Goal: Information Seeking & Learning: Learn about a topic

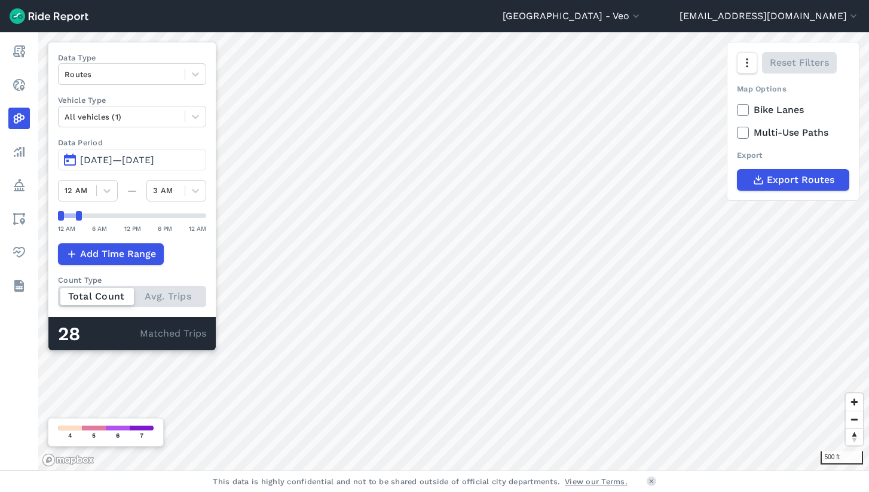
click at [109, 166] on button "[DATE]—[DATE]" at bounding box center [132, 160] width 148 height 22
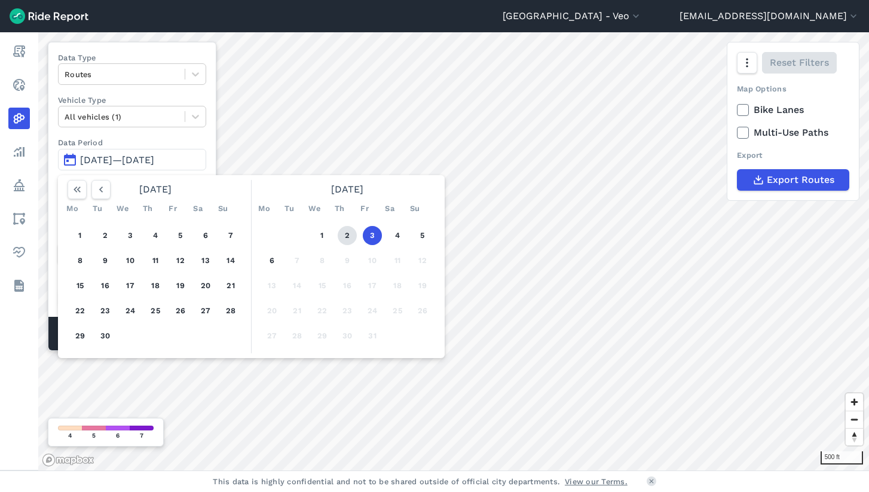
click at [347, 237] on button "2" at bounding box center [347, 235] width 19 height 19
click at [348, 234] on button "2" at bounding box center [347, 235] width 19 height 19
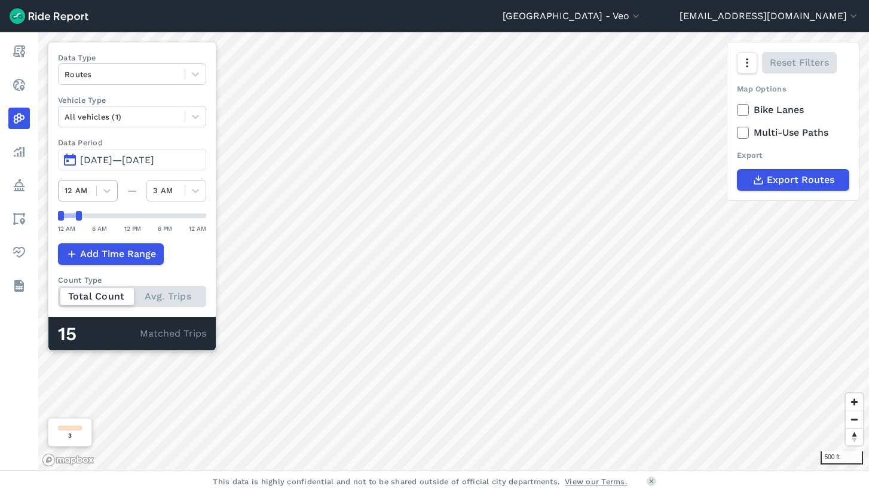
click at [82, 190] on div at bounding box center [78, 191] width 26 height 14
click at [113, 193] on div at bounding box center [107, 191] width 20 height 20
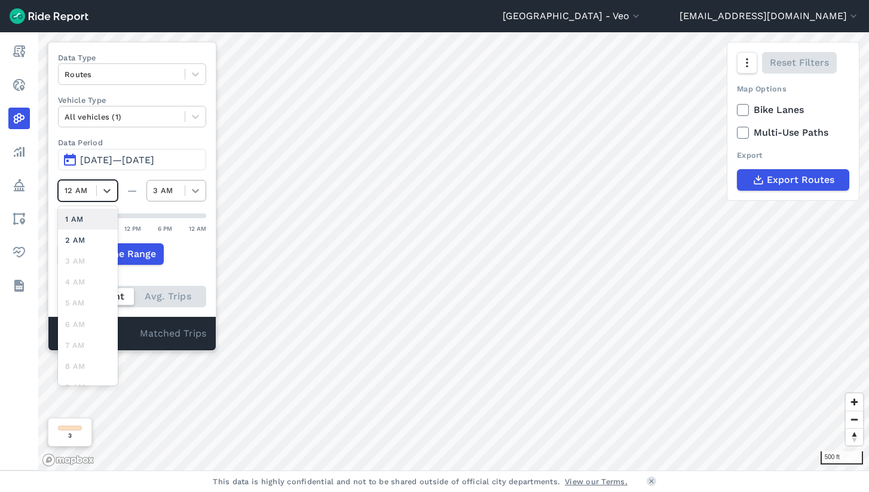
click at [194, 185] on icon at bounding box center [196, 191] width 12 height 12
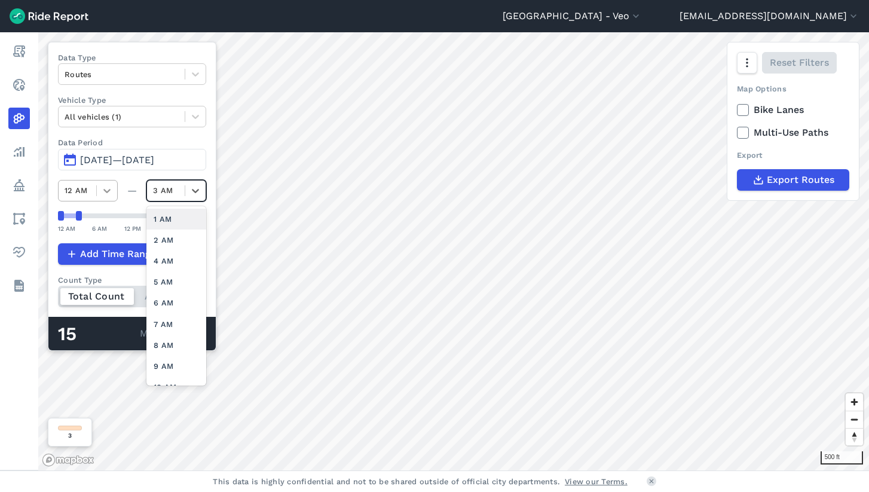
click at [105, 188] on icon at bounding box center [107, 191] width 12 height 12
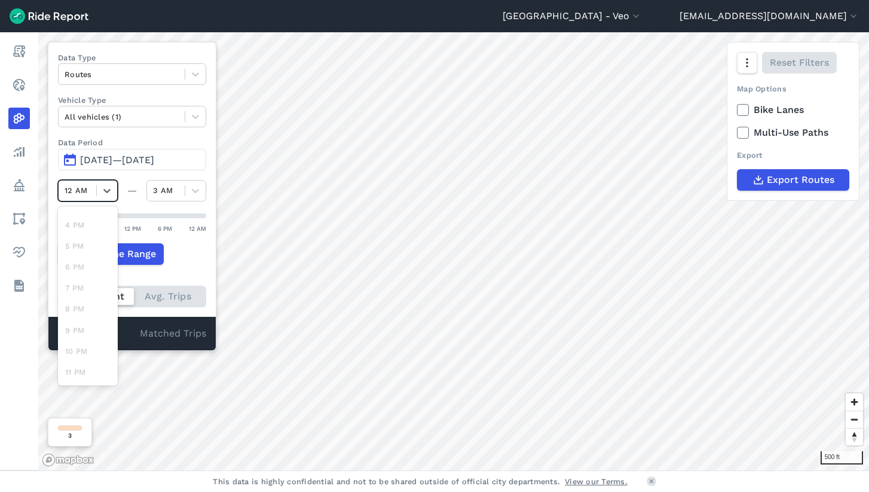
scroll to position [307, 0]
click at [75, 377] on div "11 PM" at bounding box center [88, 375] width 60 height 21
click at [160, 190] on div at bounding box center [166, 191] width 26 height 14
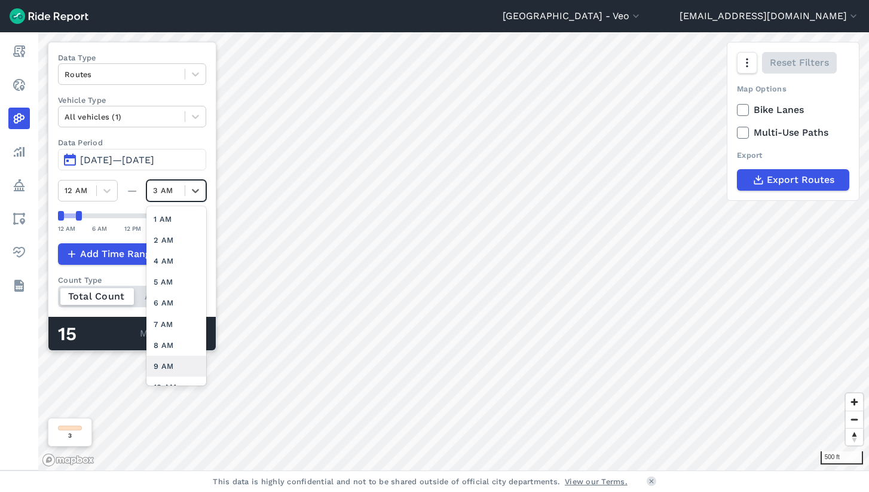
click at [189, 368] on div "9 AM" at bounding box center [176, 366] width 60 height 21
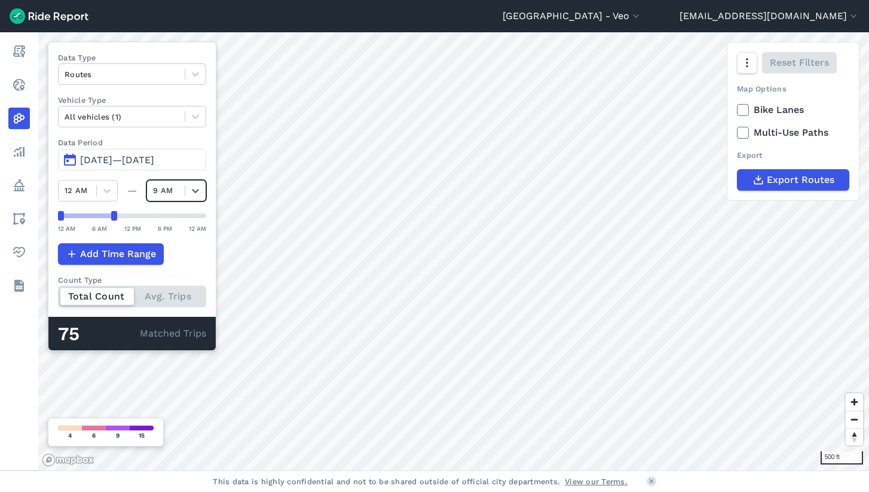
click at [185, 190] on span at bounding box center [185, 190] width 1 height 11
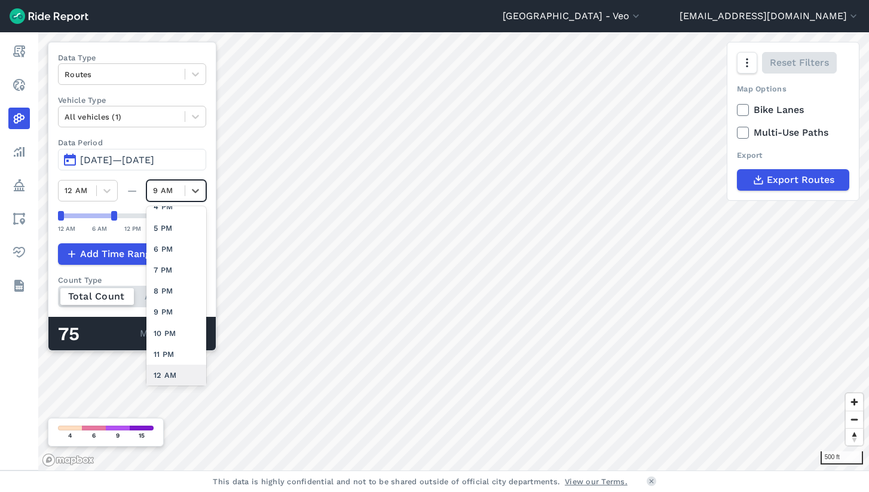
click at [167, 376] on div "12 AM" at bounding box center [176, 375] width 60 height 21
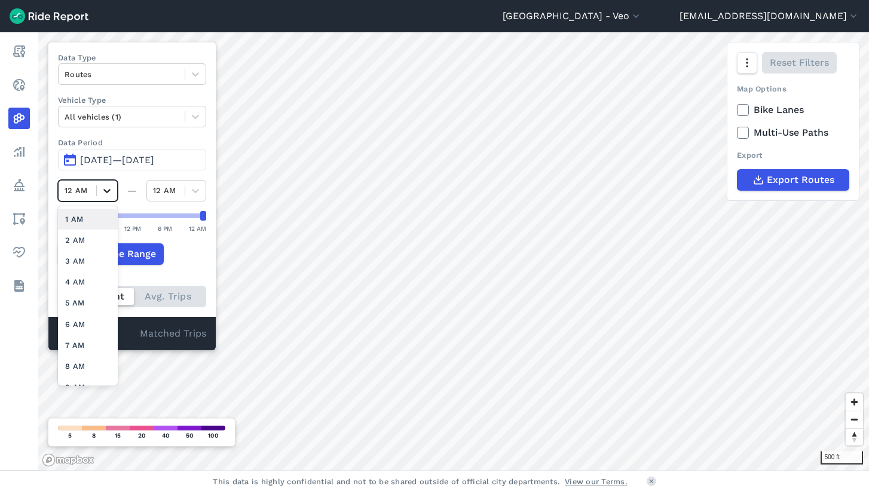
click at [102, 193] on icon at bounding box center [107, 191] width 12 height 12
click at [78, 368] on div "11 PM" at bounding box center [88, 375] width 60 height 21
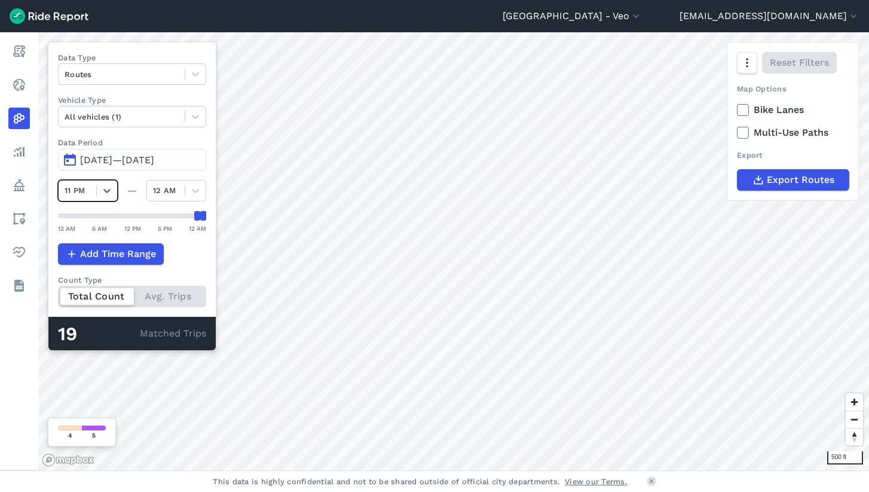
click at [99, 161] on span "[DATE]—[DATE]" at bounding box center [117, 159] width 74 height 11
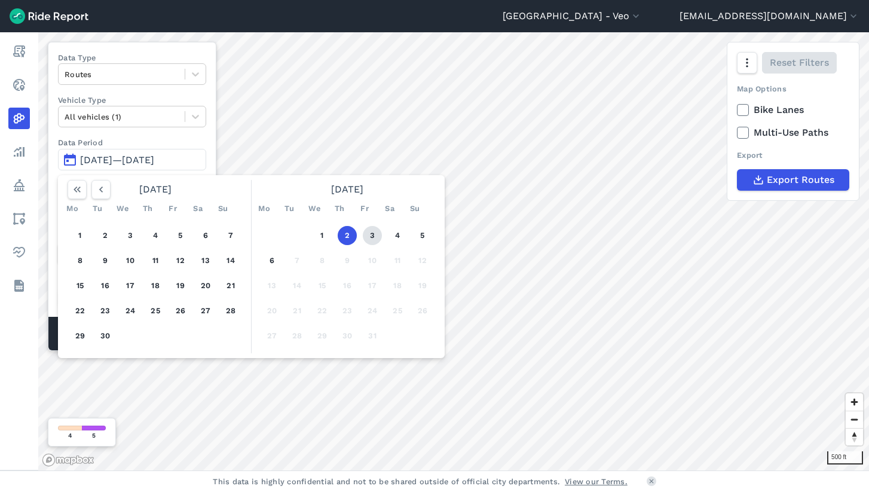
click at [372, 231] on button "3" at bounding box center [372, 235] width 19 height 19
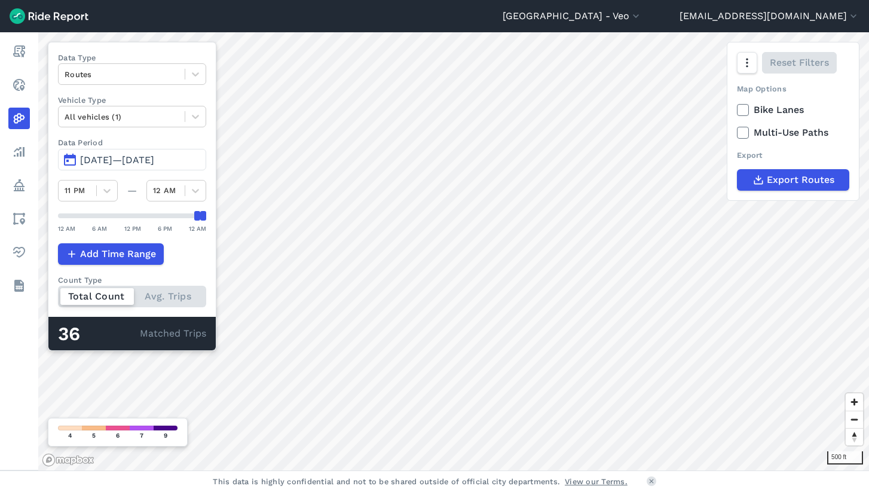
click at [107, 161] on span "[DATE]—[DATE]" at bounding box center [117, 159] width 74 height 11
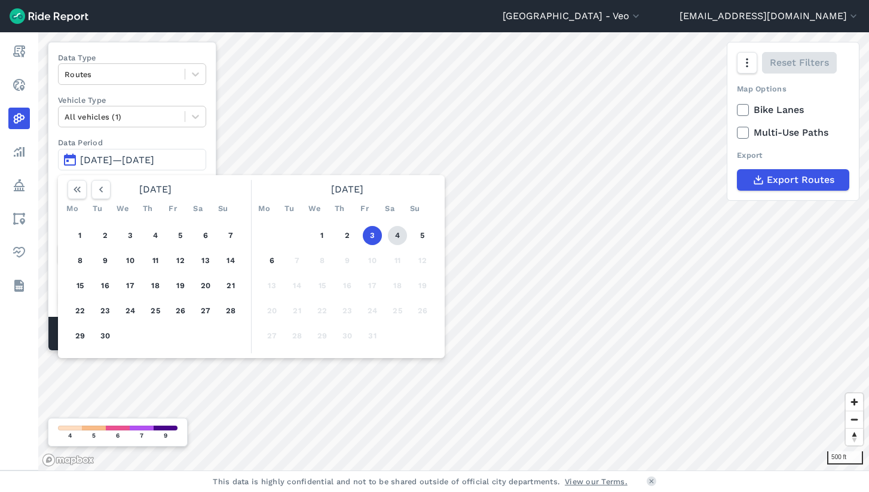
click at [395, 237] on button "4" at bounding box center [397, 235] width 19 height 19
click at [402, 231] on button "4" at bounding box center [397, 235] width 19 height 19
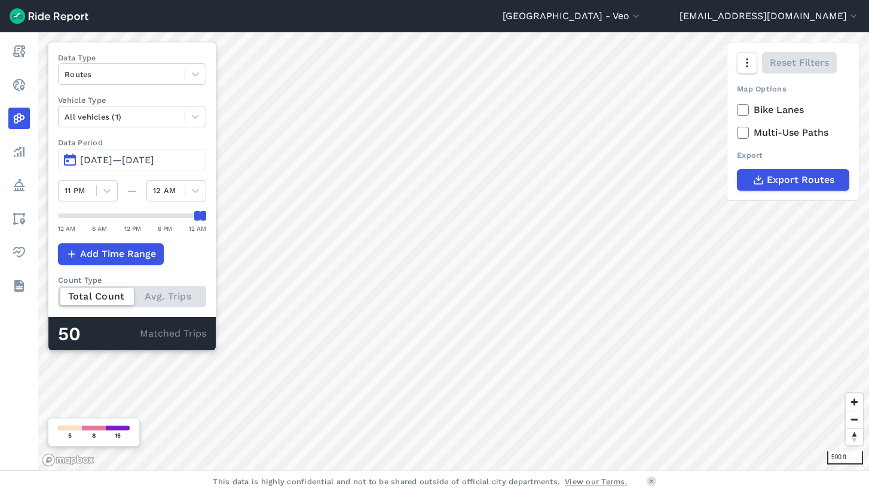
click at [106, 191] on icon at bounding box center [106, 191] width 7 height 4
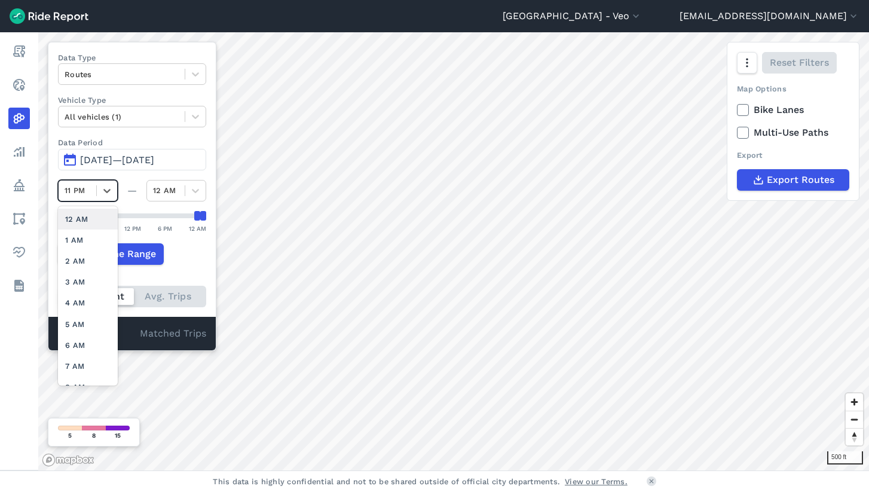
click at [88, 218] on div "12 AM" at bounding box center [88, 219] width 60 height 21
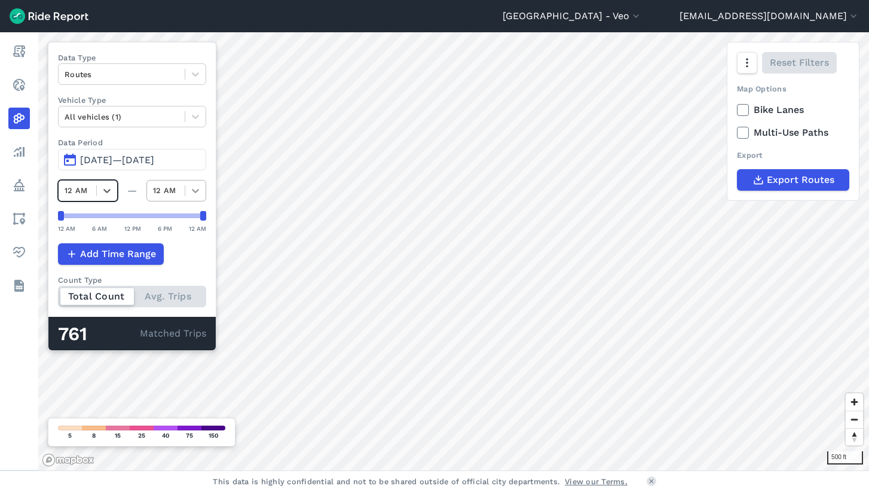
click at [196, 194] on icon at bounding box center [196, 191] width 12 height 12
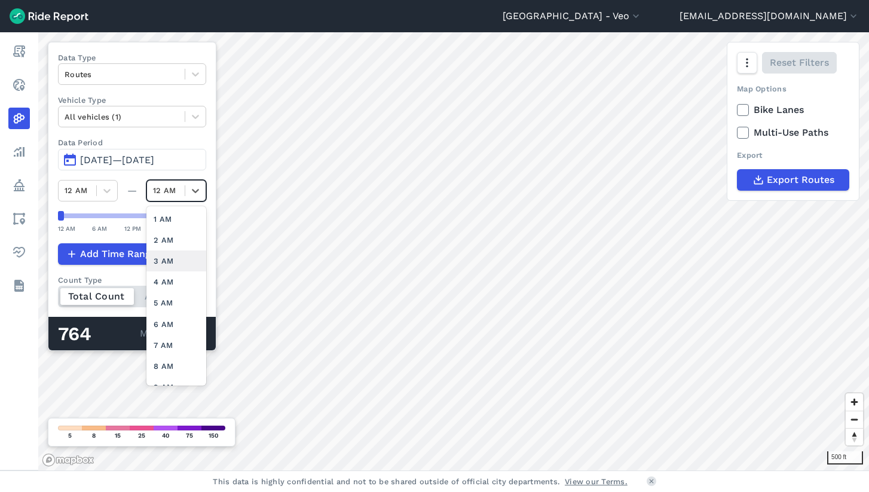
click at [179, 255] on div "3 AM" at bounding box center [176, 260] width 60 height 21
click at [194, 187] on icon at bounding box center [196, 191] width 12 height 12
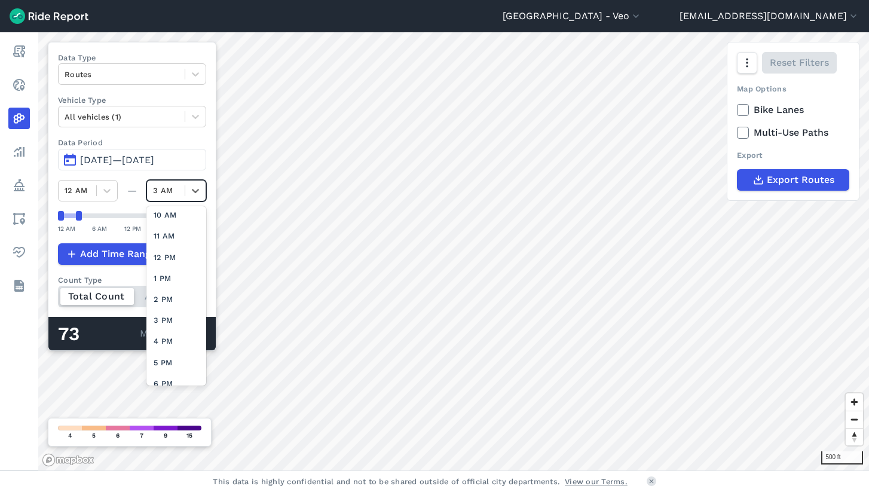
scroll to position [307, 0]
click at [161, 373] on div "12 AM" at bounding box center [176, 375] width 60 height 21
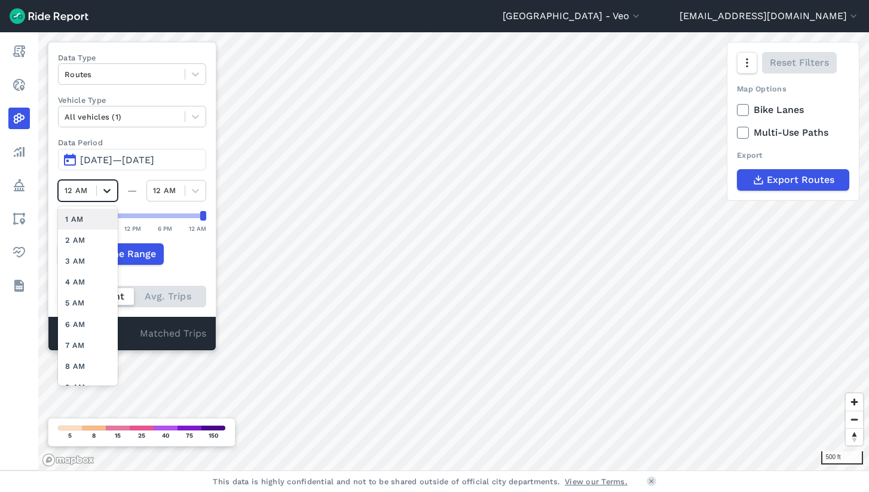
click at [105, 190] on icon at bounding box center [106, 191] width 7 height 4
click at [75, 378] on div "11 PM" at bounding box center [88, 375] width 60 height 21
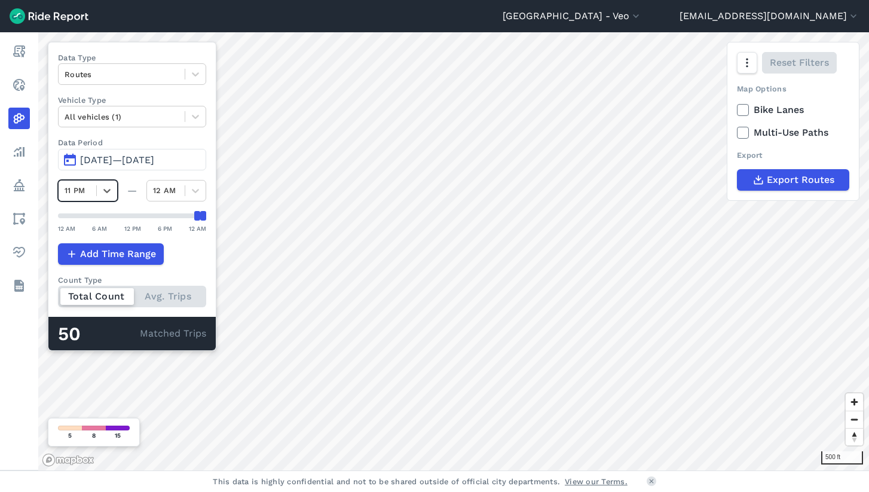
click at [114, 157] on span "[DATE]—[DATE]" at bounding box center [117, 159] width 74 height 11
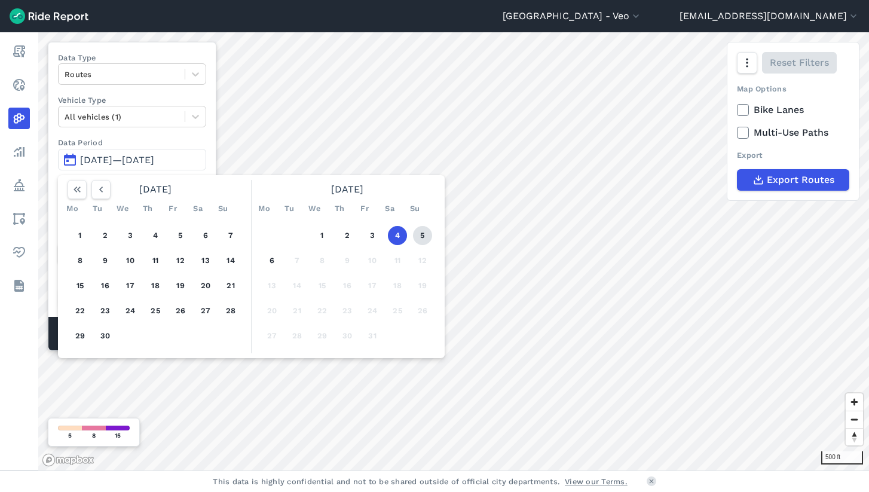
click at [424, 234] on button "5" at bounding box center [422, 235] width 19 height 19
click at [424, 232] on button "5" at bounding box center [422, 235] width 19 height 19
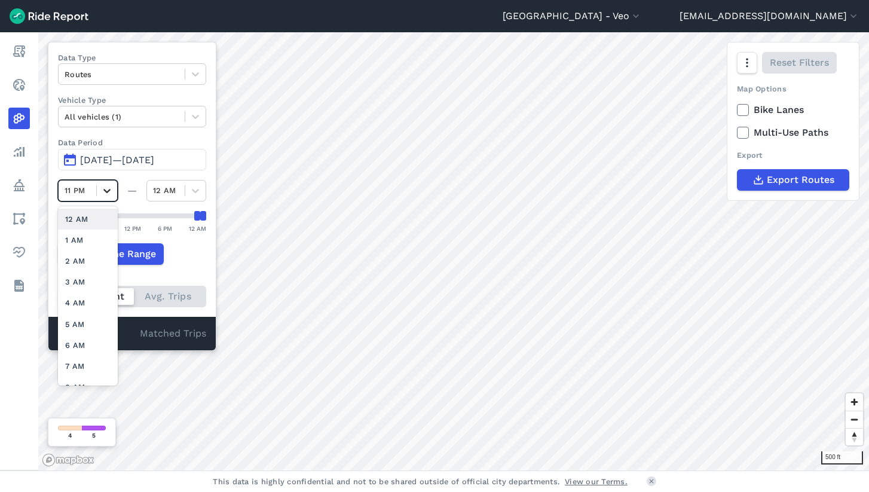
click at [103, 188] on icon at bounding box center [107, 191] width 12 height 12
click at [82, 215] on div "12 AM" at bounding box center [88, 219] width 60 height 21
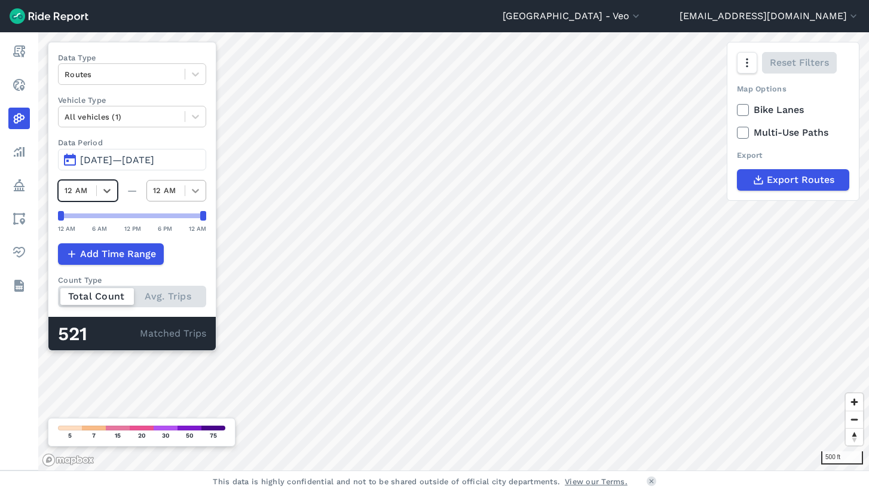
click at [192, 191] on icon at bounding box center [196, 191] width 12 height 12
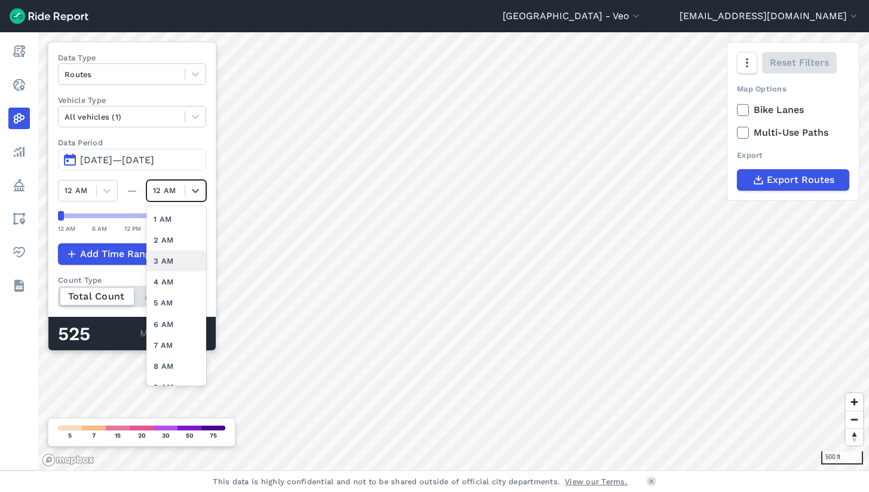
click at [171, 251] on div "3 AM" at bounding box center [176, 260] width 60 height 21
